Goal: Transaction & Acquisition: Purchase product/service

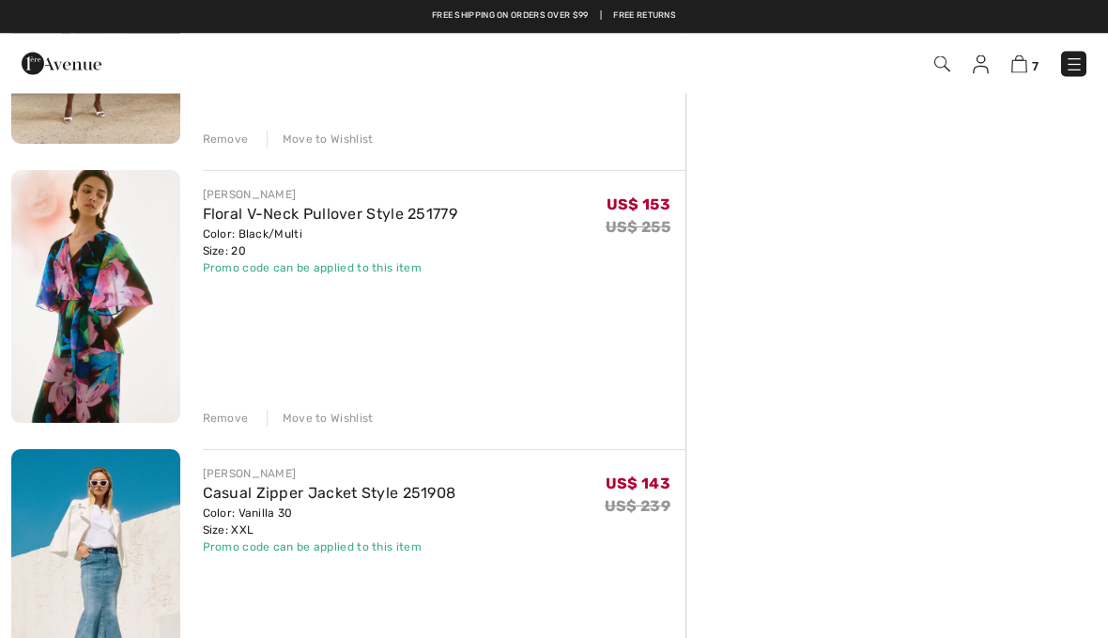
scroll to position [903, 0]
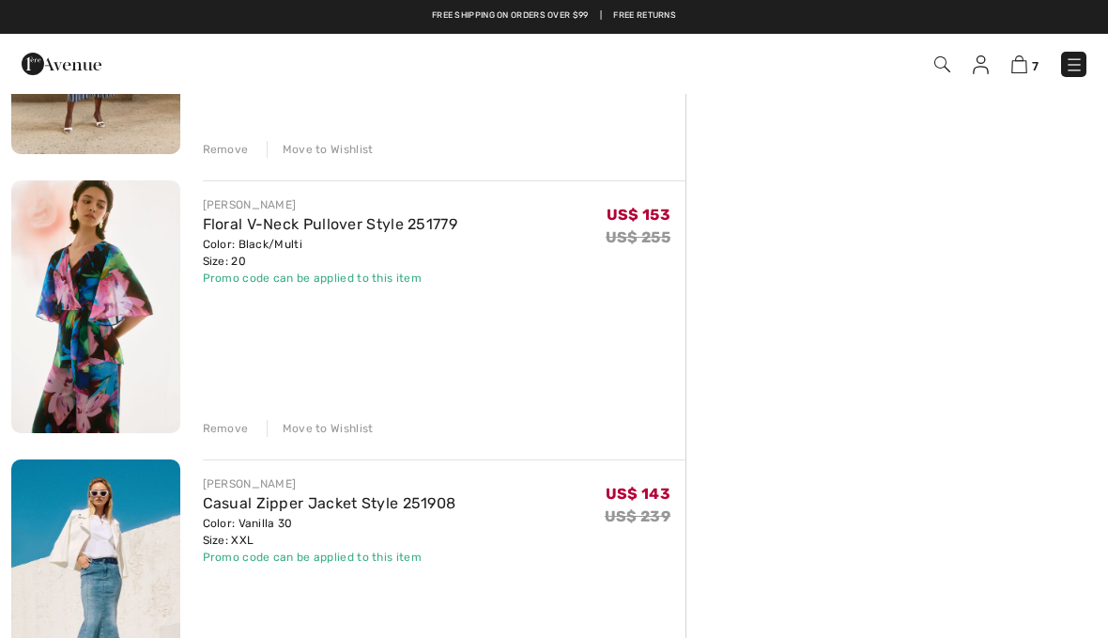
click at [96, 263] on img at bounding box center [95, 306] width 169 height 253
click at [229, 230] on link "Floral V-Neck Pullover Style 251779" at bounding box center [330, 224] width 255 height 18
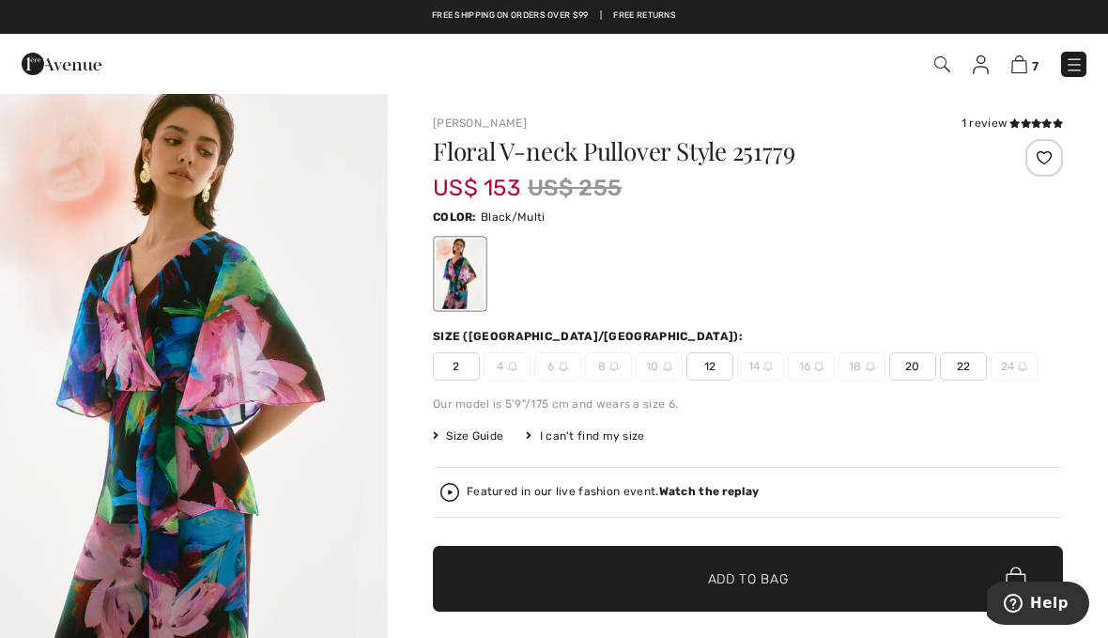
click at [124, 336] on img "1 / 6" at bounding box center [194, 382] width 388 height 581
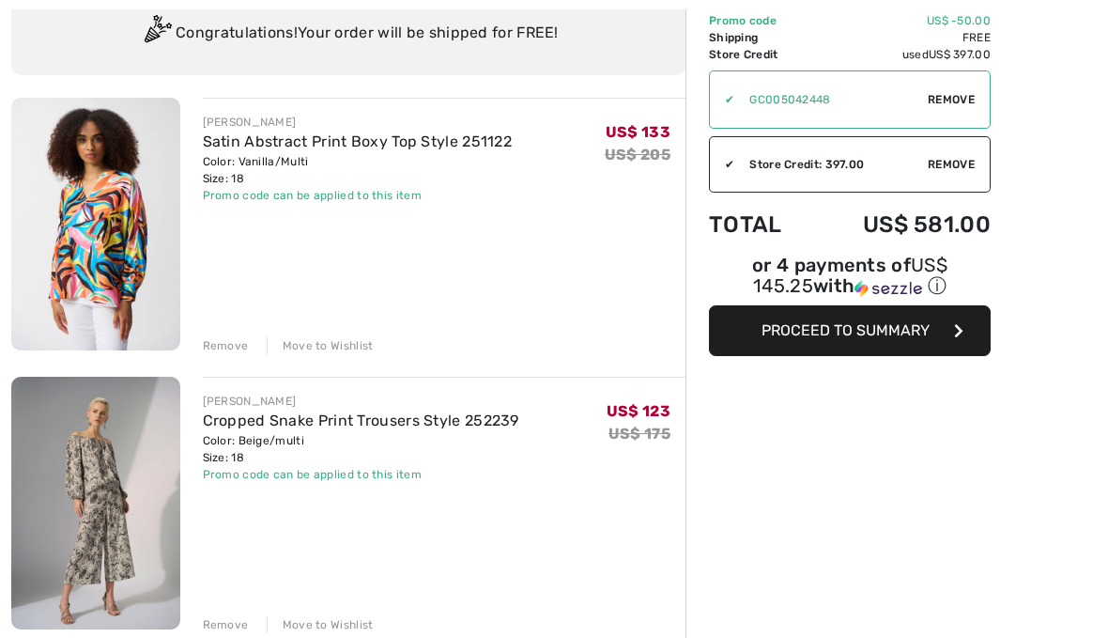
scroll to position [153, 0]
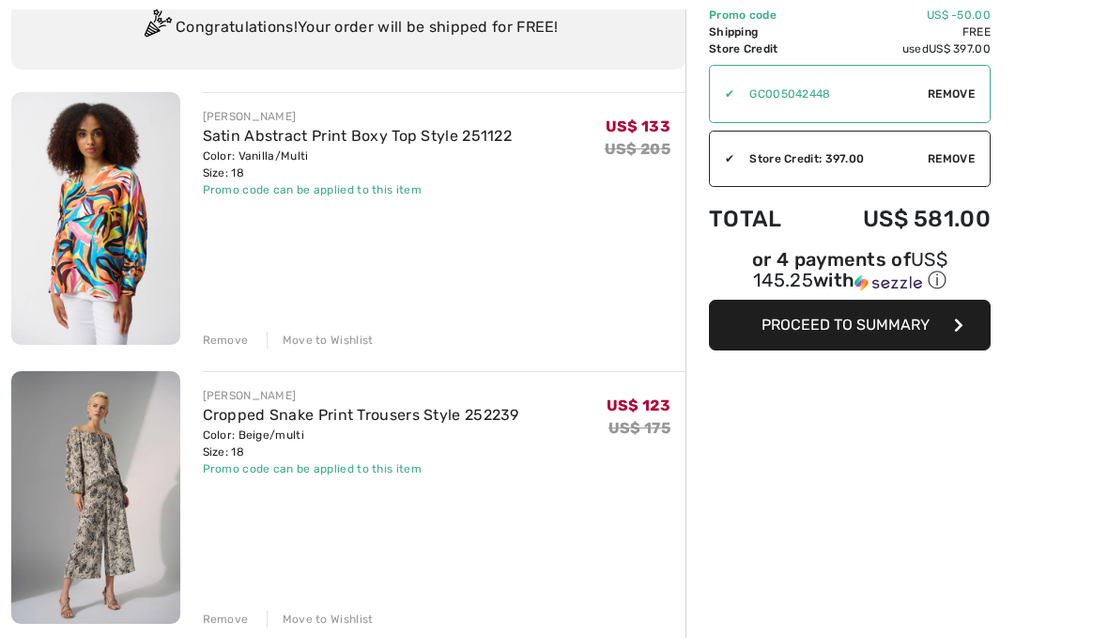
click at [222, 342] on div "Remove" at bounding box center [226, 340] width 46 height 17
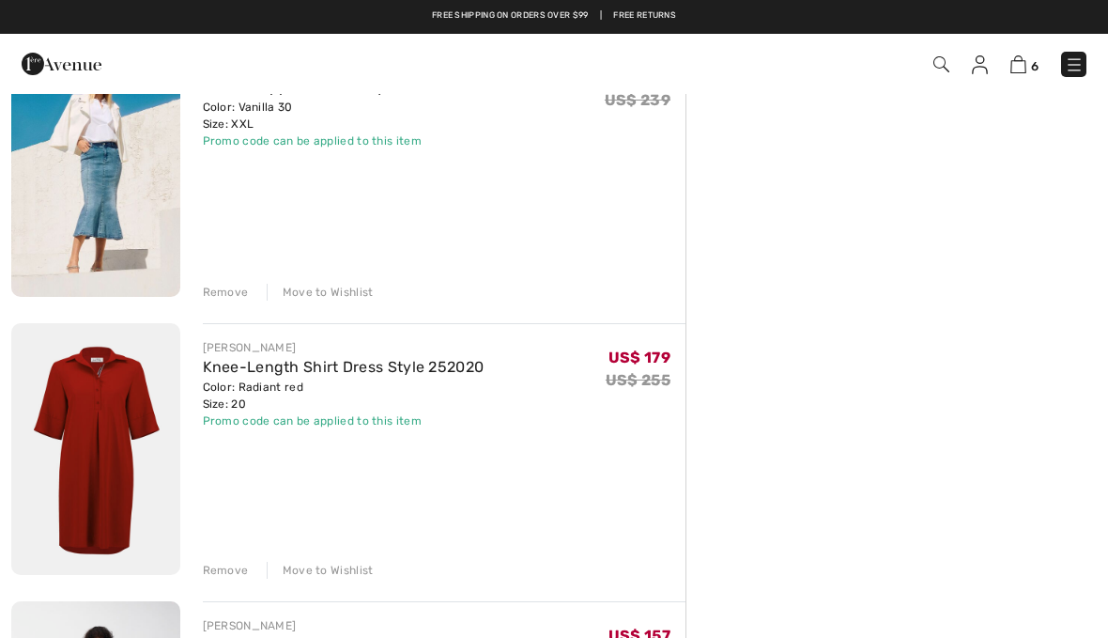
scroll to position [1037, 0]
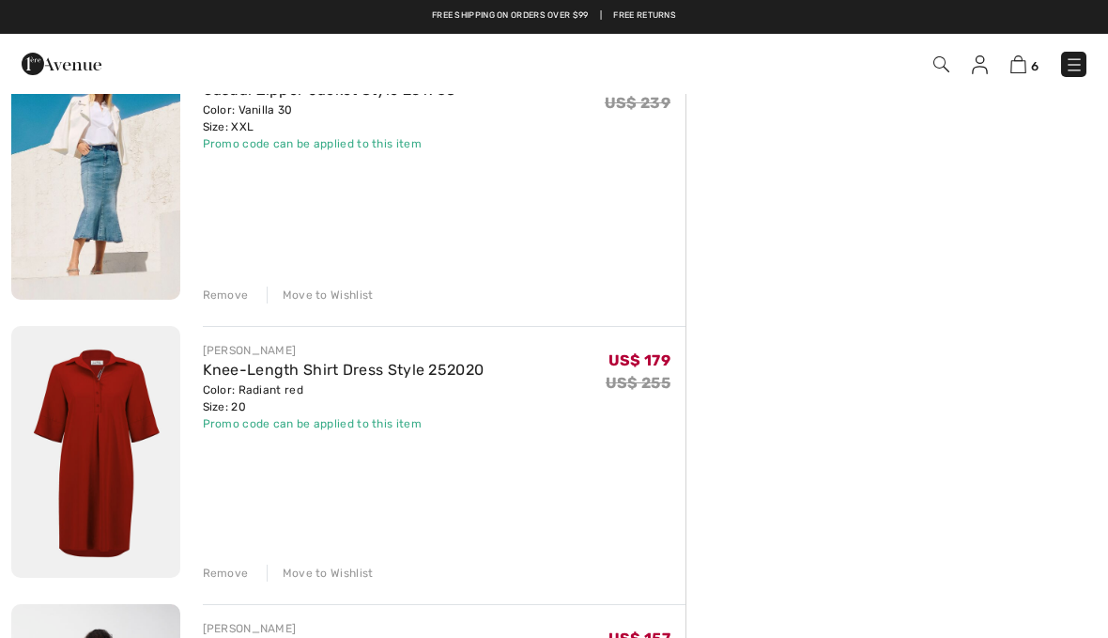
click at [227, 376] on link "Knee-Length Shirt Dress Style 252020" at bounding box center [344, 370] width 282 height 18
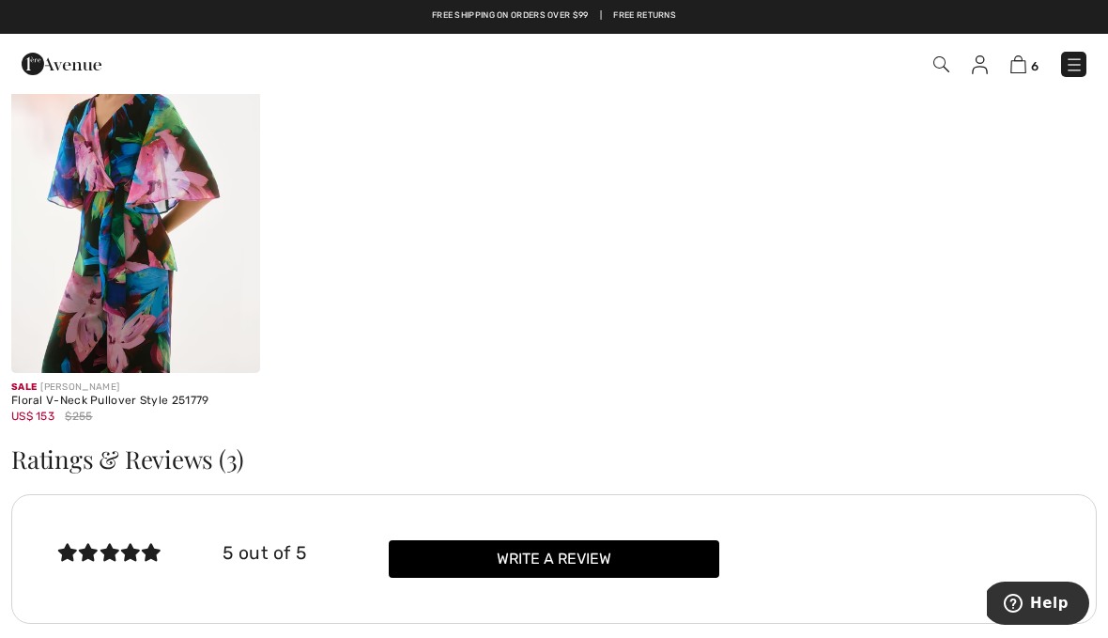
scroll to position [2230, 0]
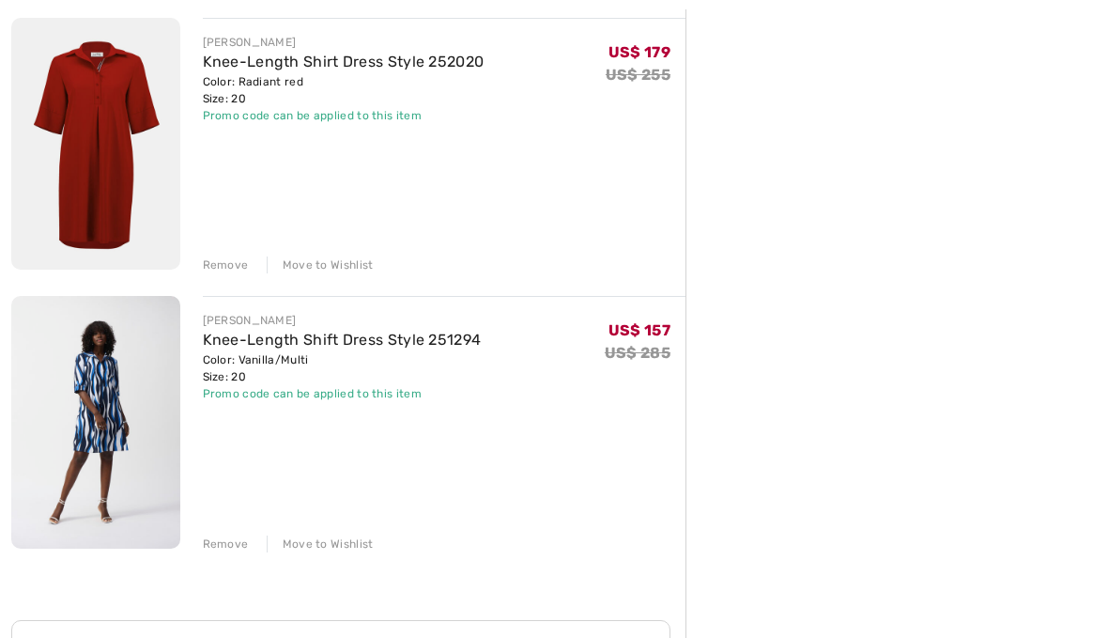
scroll to position [1346, 0]
click at [225, 544] on div "Remove" at bounding box center [226, 542] width 46 height 17
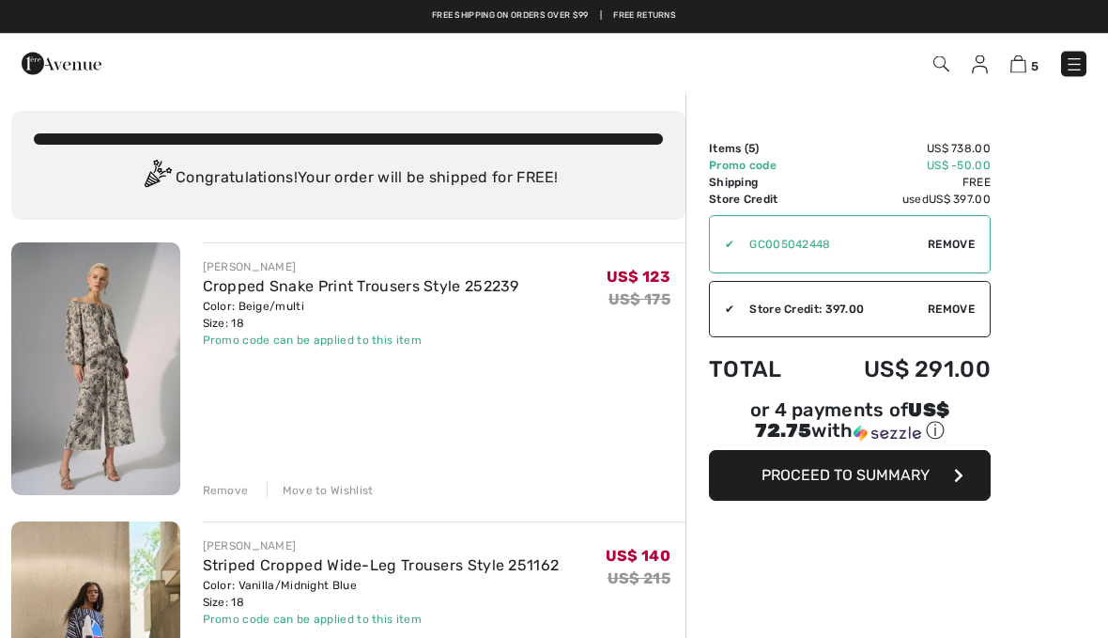
scroll to position [0, 0]
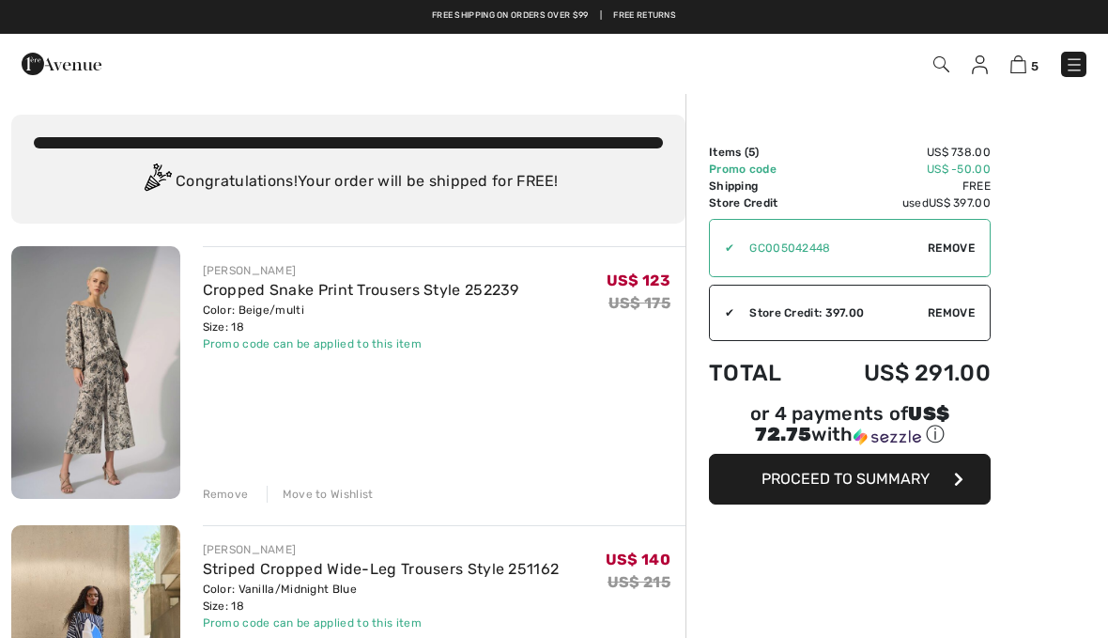
click at [909, 485] on span "Proceed to Summary" at bounding box center [846, 479] width 168 height 18
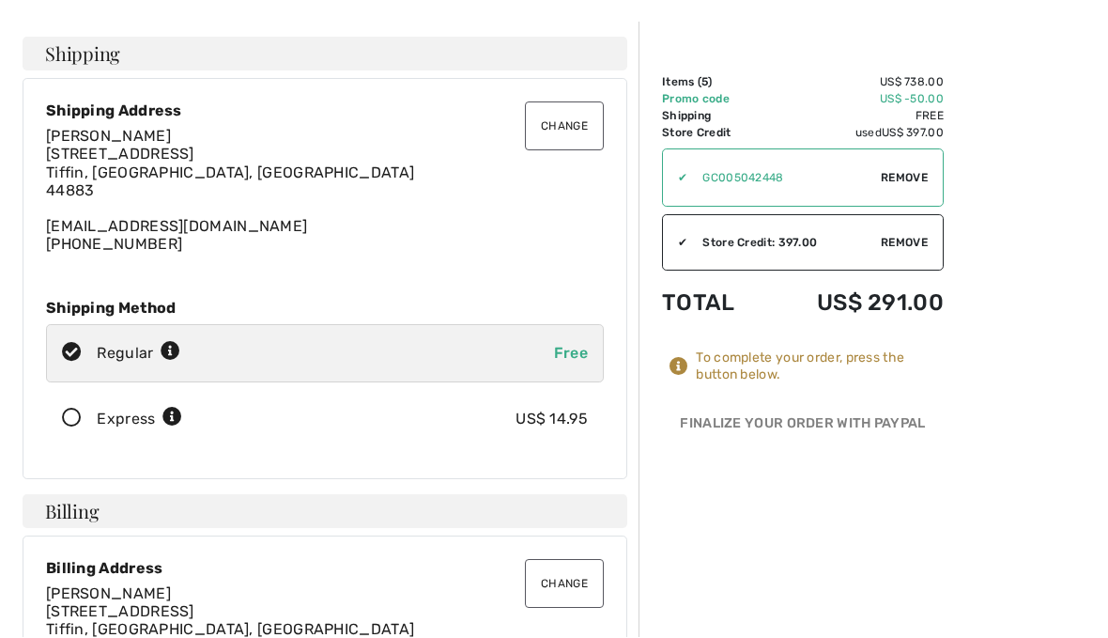
scroll to position [70, 0]
